Goal: Information Seeking & Learning: Learn about a topic

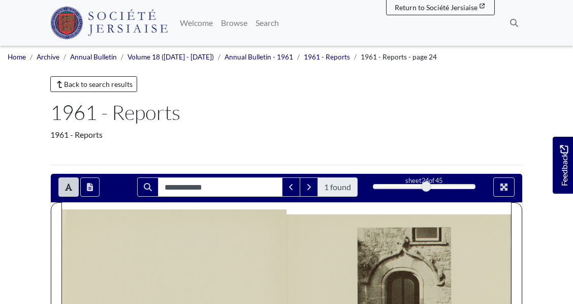
scroll to position [239, 0]
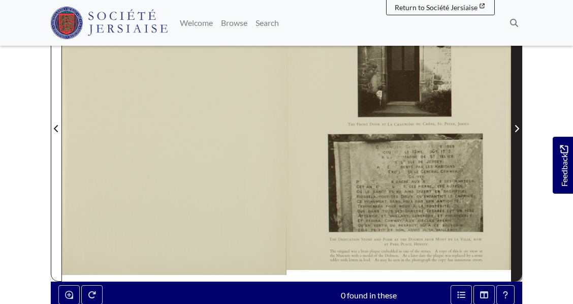
click at [514, 129] on icon "Next Page" at bounding box center [516, 128] width 5 height 8
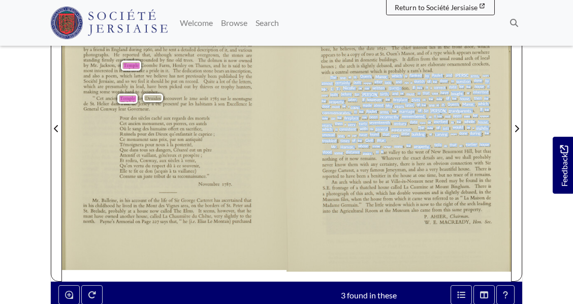
drag, startPoint x: 354, startPoint y: 92, endPoint x: 384, endPoint y: 150, distance: 65.4
click at [384, 150] on div "32 from his uncle Sir George Carteret, Bart., an estate at Mont des Vignes in t…" at bounding box center [398, 128] width 225 height 308
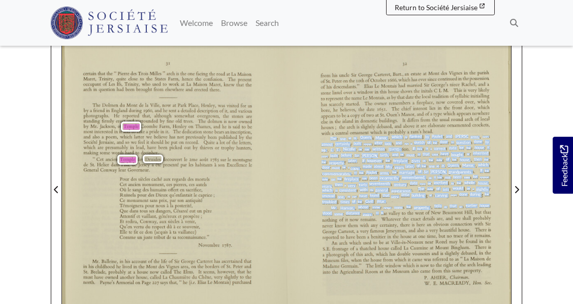
scroll to position [176, 0]
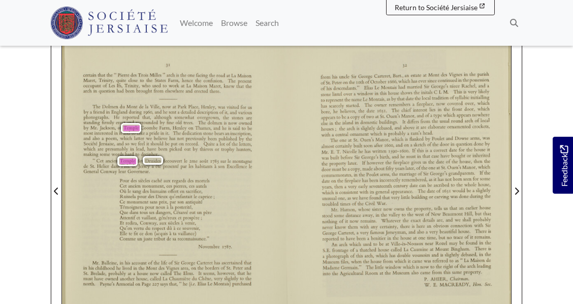
click at [539, 103] on body "Menu" at bounding box center [286, 211] width 573 height 774
click at [259, 78] on div "2., 31 certain that the “ Pierre des Trois Milles " arch is the one facing the …" at bounding box center [174, 191] width 225 height 306
click at [86, 123] on span "standing" at bounding box center [90, 122] width 14 height 4
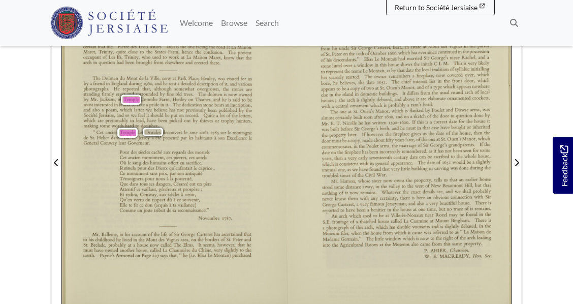
scroll to position [207, 0]
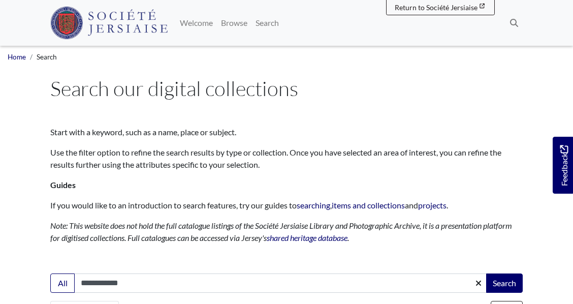
scroll to position [1997, 0]
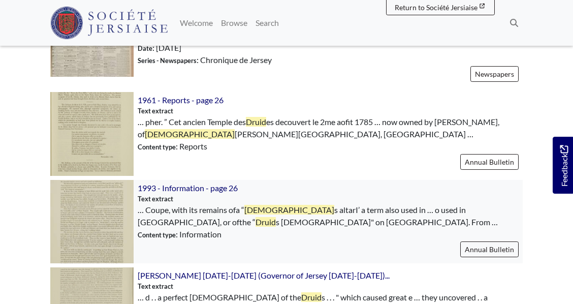
click at [110, 180] on img at bounding box center [91, 221] width 83 height 83
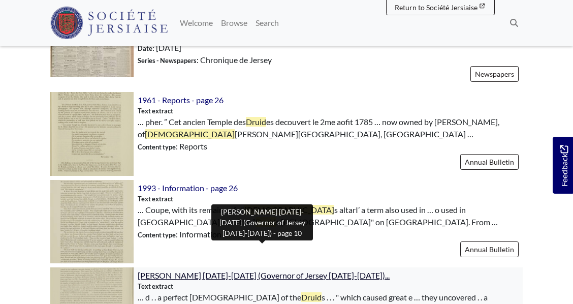
click at [188, 270] on span "Henry Seymour Conway 1721-1795 (Governor of Jersey 1772-1795)..." at bounding box center [264, 275] width 252 height 10
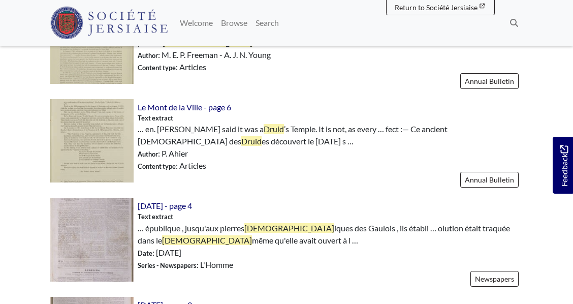
scroll to position [2277, 0]
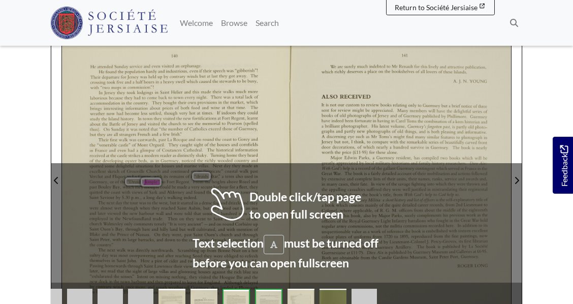
scroll to position [187, 0]
click at [404, 172] on span "account" at bounding box center [403, 173] width 13 height 4
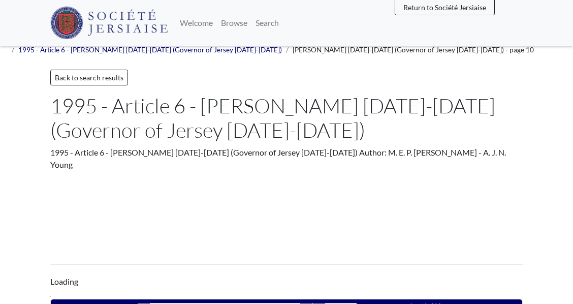
type input "**********"
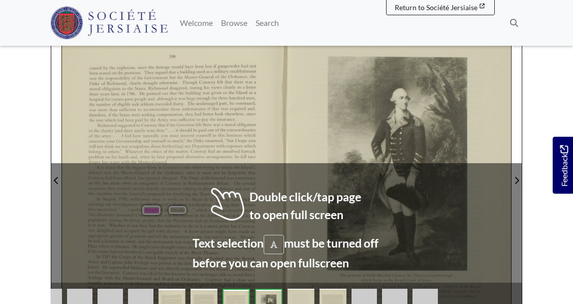
scroll to position [225, 0]
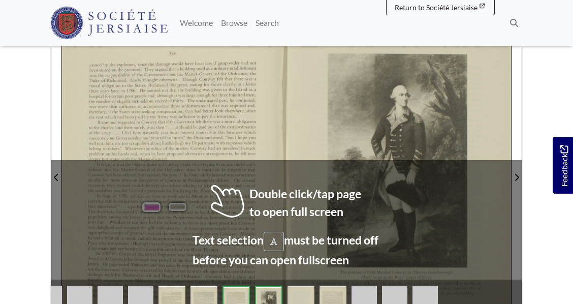
click at [465, 193] on div "Ihcpnllxul Urllk'lxi .\1.u'~|1.1[('nn\\‘1\ In [110nm(Lnnxlmmugh uhhh lungs m (I…" at bounding box center [398, 176] width 225 height 308
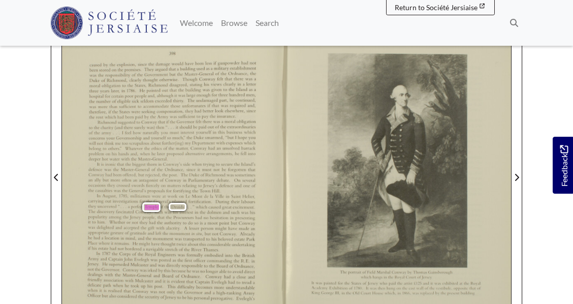
click at [151, 250] on span "navigable" at bounding box center [154, 249] width 16 height 4
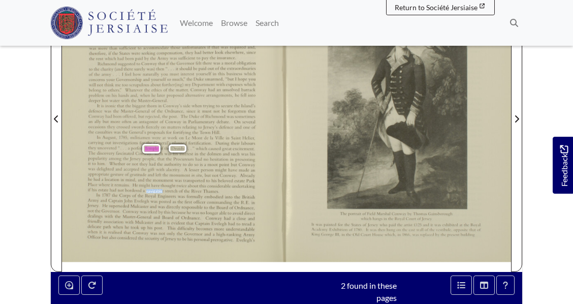
scroll to position [287, 0]
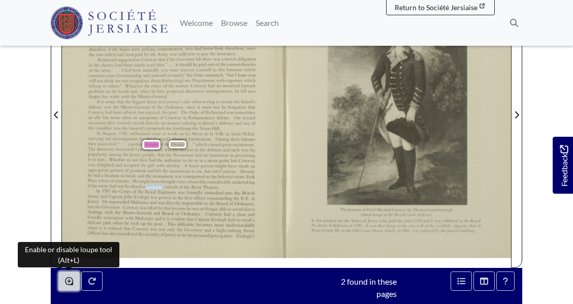
click at [69, 275] on button "Enable or disable loupe tool (Alt+L)" at bounding box center [68, 280] width 21 height 19
click at [141, 167] on div "In August, 1785, militiamen were at work on Le Mont de la Ville in Saint Helier…" at bounding box center [171, 160] width 167 height 57
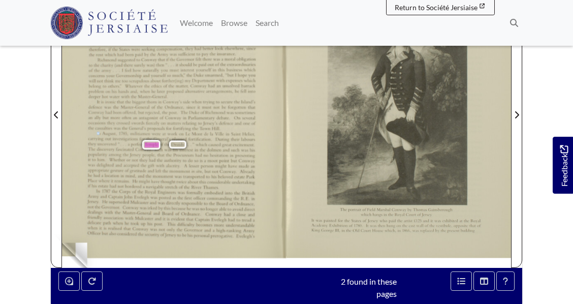
click at [141, 167] on div "In August, 1785, militiamen were at work on Le Mont de la Ville in Saint Helier…" at bounding box center [171, 160] width 167 height 57
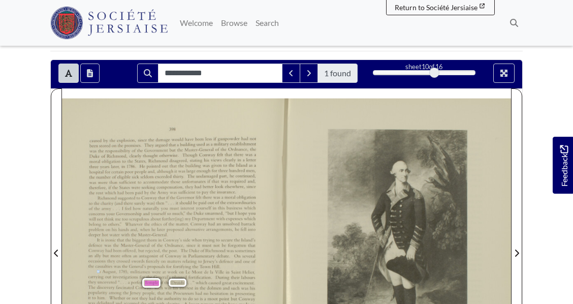
scroll to position [148, 0]
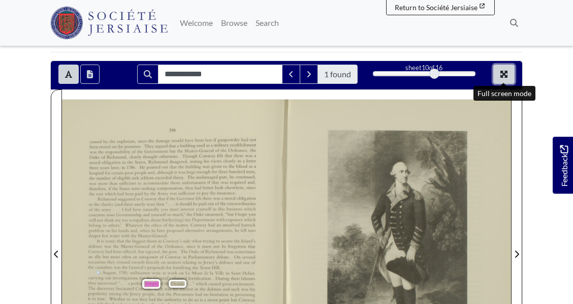
click at [502, 72] on icon "Full screen mode" at bounding box center [503, 74] width 7 height 7
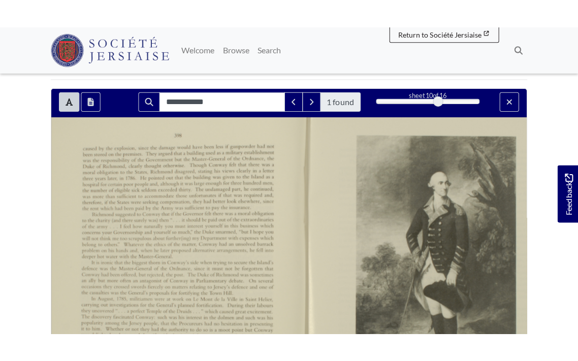
scroll to position [99, 0]
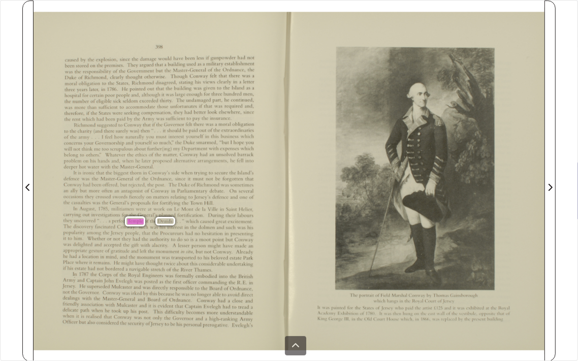
click at [137, 242] on div "In August, 1785, militiamen were at work on Le Mont de la Ville in Saint Helier…" at bounding box center [158, 240] width 190 height 66
click at [299, 303] on icon at bounding box center [296, 346] width 8 height 8
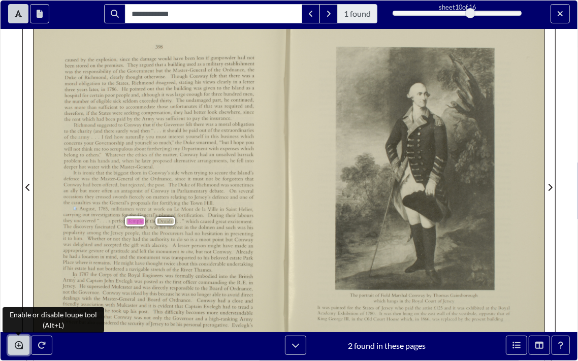
click at [16, 303] on icon "Enable or disable loupe tool (Alt+L)" at bounding box center [19, 345] width 8 height 8
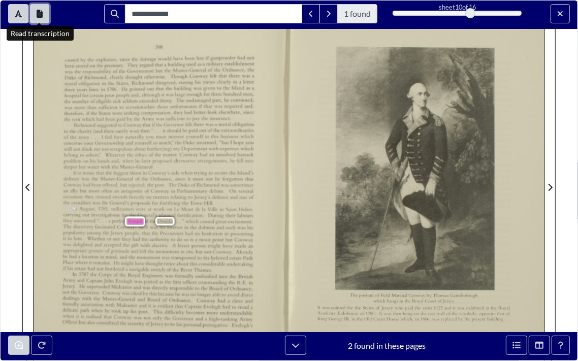
click at [38, 17] on icon "Open transcription window" at bounding box center [40, 14] width 6 height 8
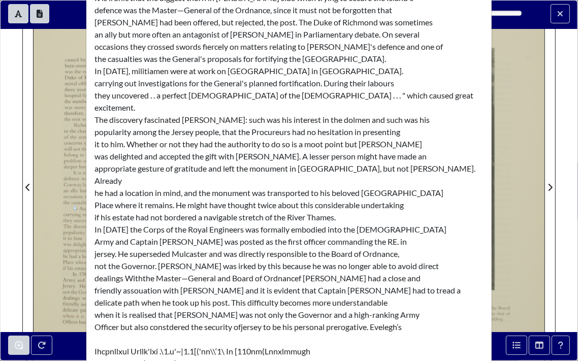
scroll to position [323, 0]
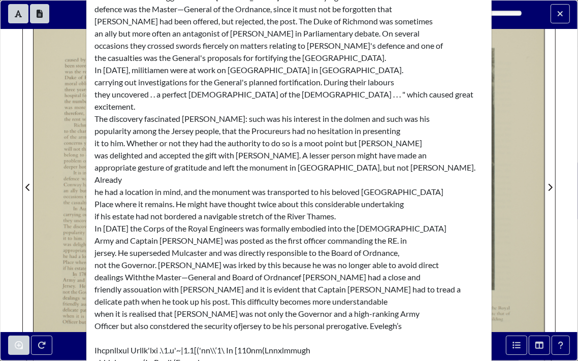
click at [561, 12] on div "Transcription × 398 caused by the explosion. since the damage would have been l…" at bounding box center [289, 180] width 578 height 361
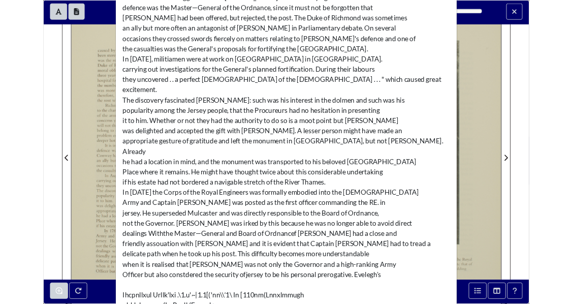
scroll to position [0, 0]
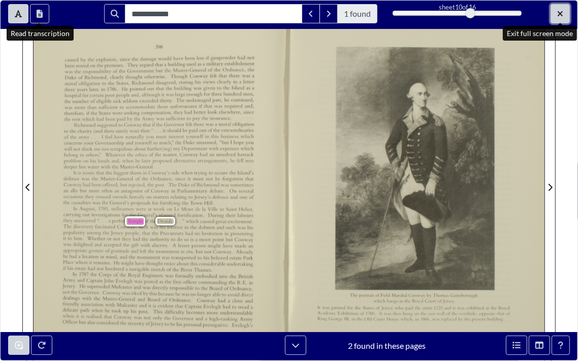
click at [562, 11] on icon "Exit full screen mode" at bounding box center [560, 14] width 6 height 8
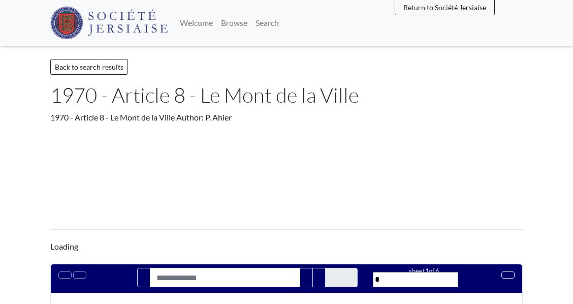
type input "**********"
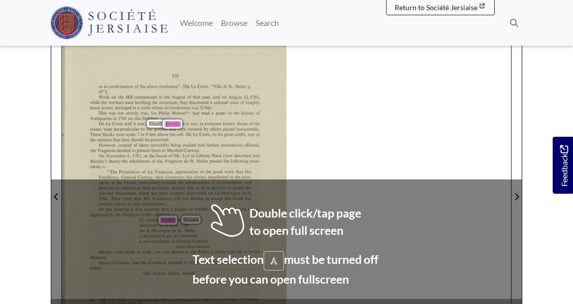
scroll to position [173, 0]
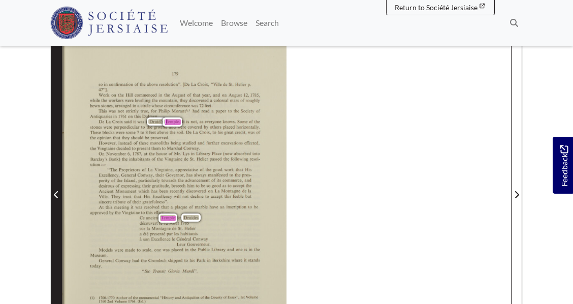
click at [56, 192] on icon "Previous Page" at bounding box center [56, 194] width 4 height 7
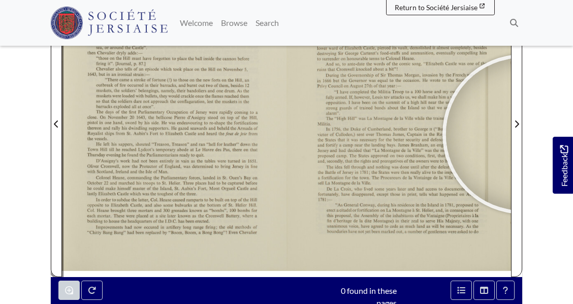
scroll to position [245, 0]
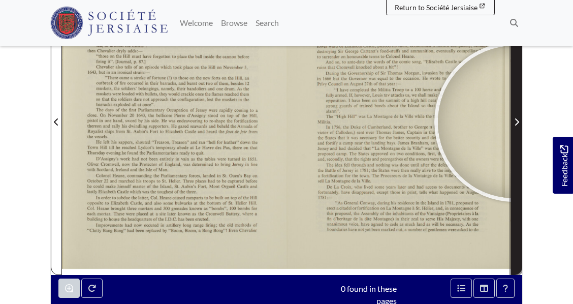
click at [514, 121] on icon "Next Page" at bounding box center [516, 122] width 5 height 8
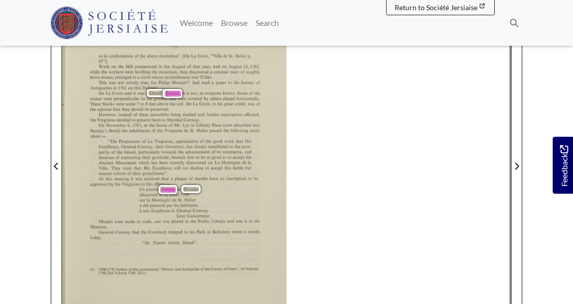
scroll to position [198, 0]
